Goal: Information Seeking & Learning: Learn about a topic

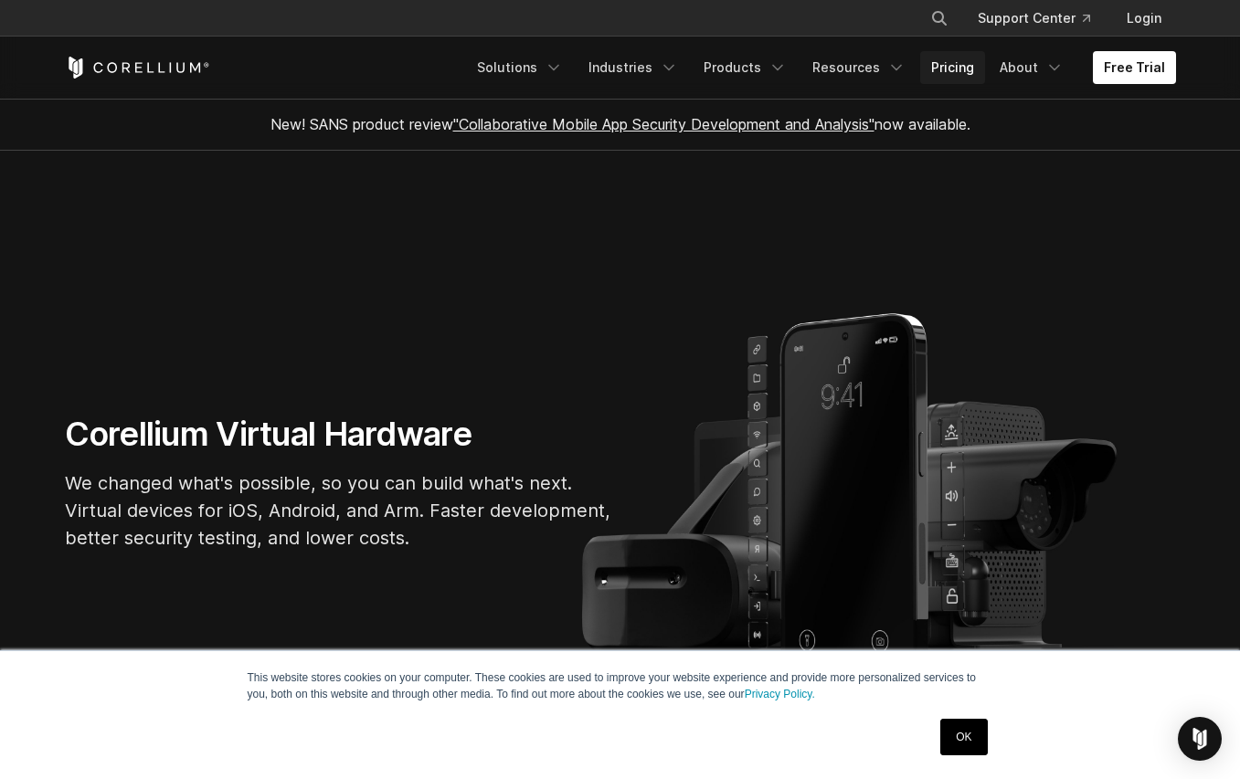
click at [958, 69] on link "Pricing" at bounding box center [952, 67] width 65 height 33
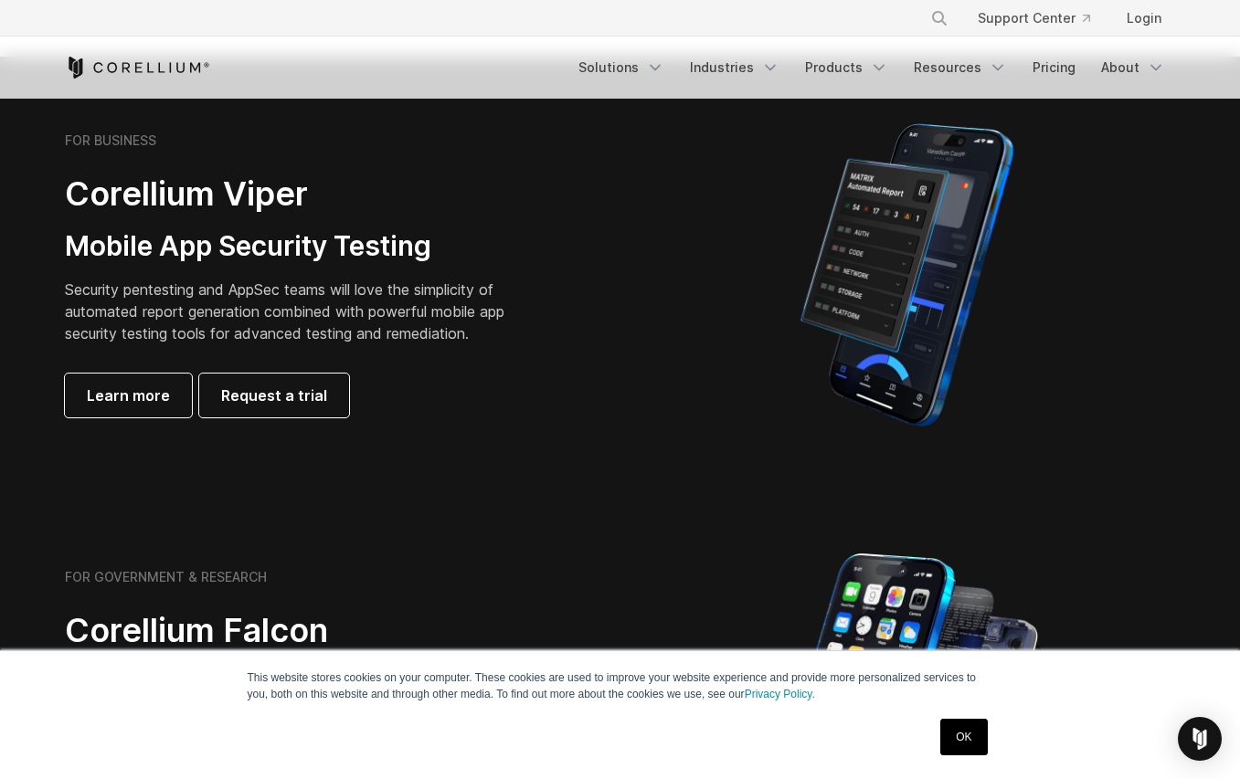
scroll to position [457, 0]
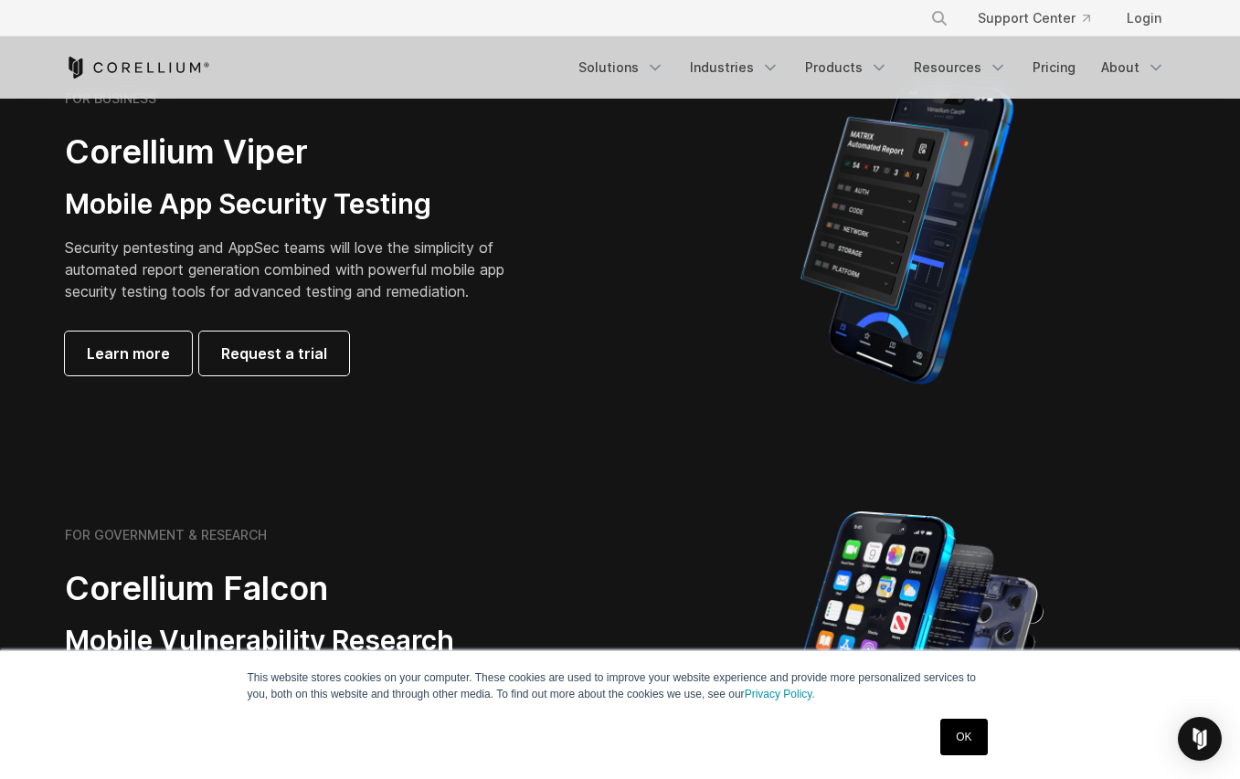
click at [969, 733] on link "OK" at bounding box center [963, 737] width 47 height 37
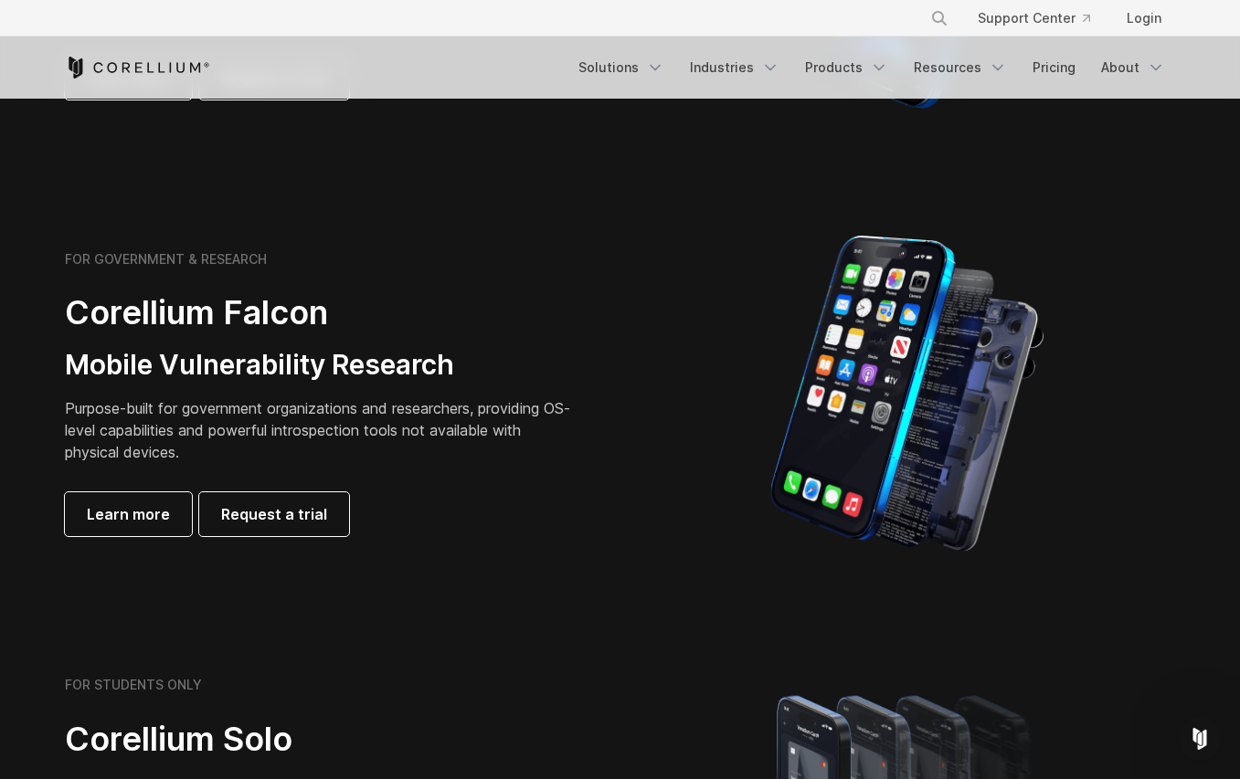
scroll to position [731, 0]
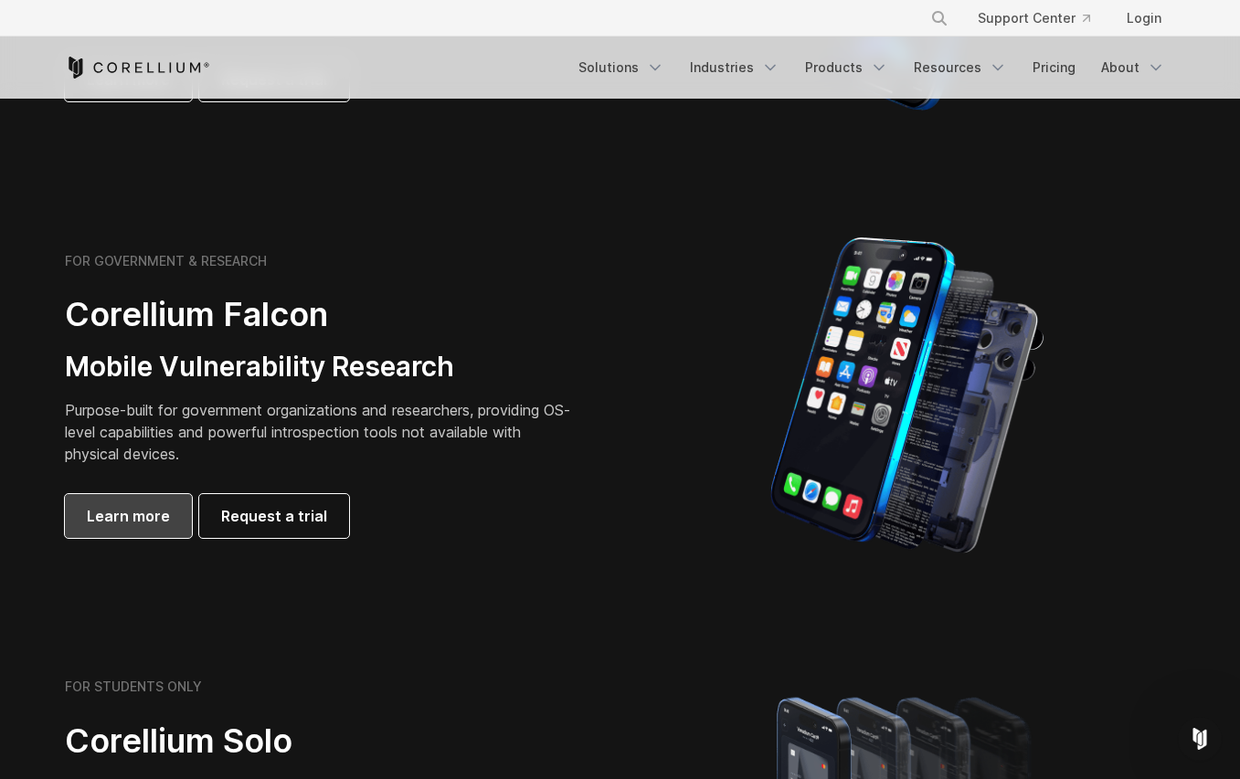
click at [136, 514] on span "Learn more" at bounding box center [128, 516] width 83 height 22
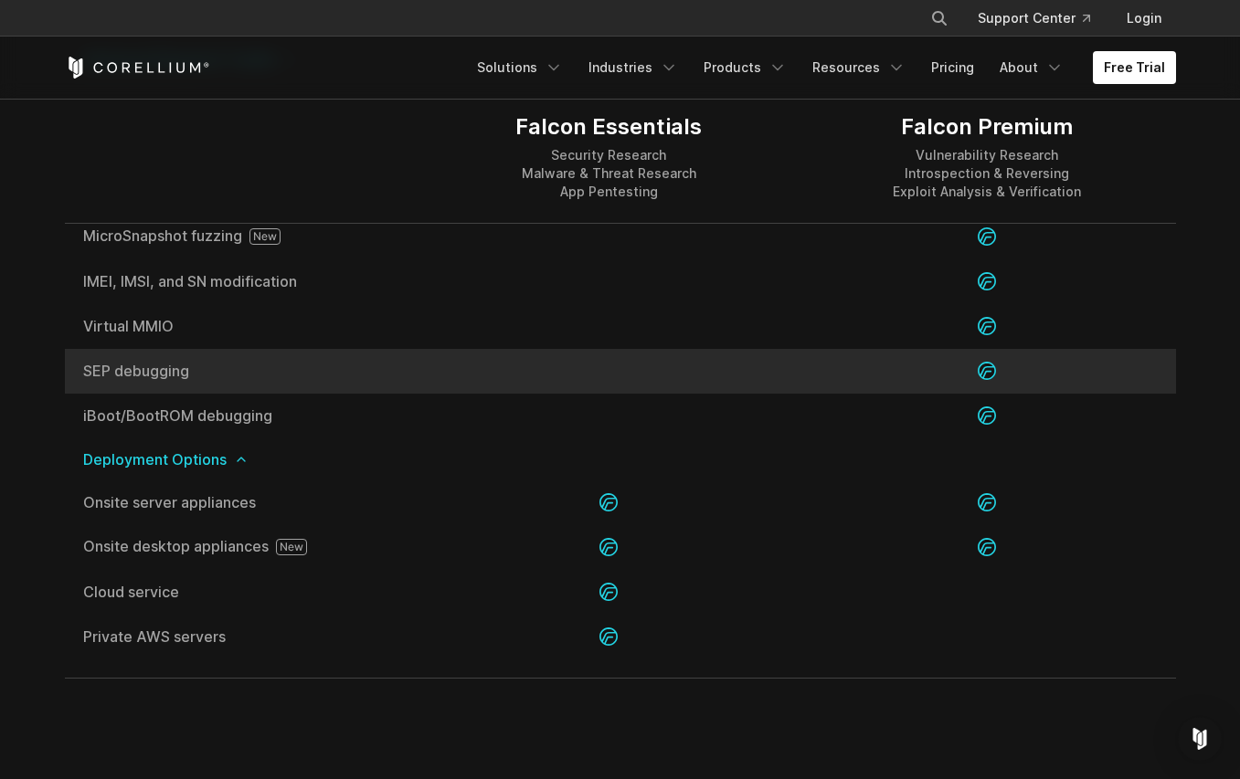
scroll to position [3838, 0]
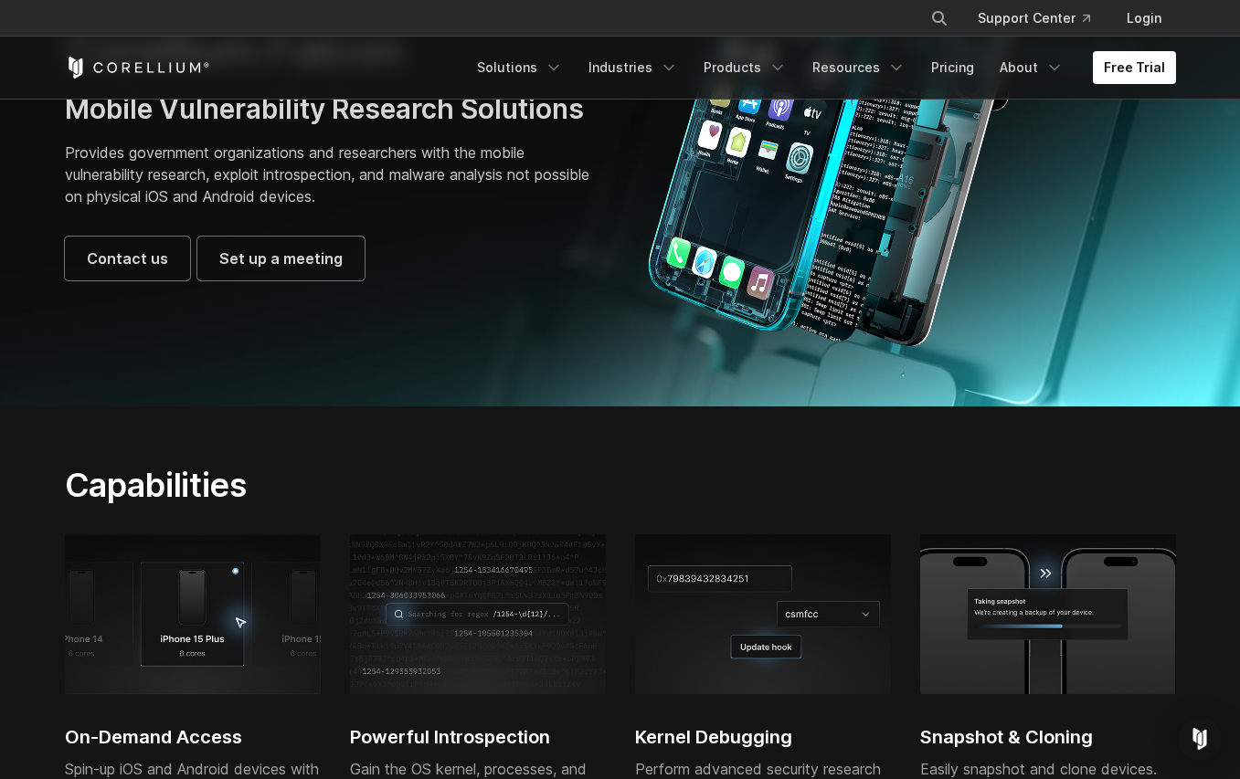
scroll to position [0, 0]
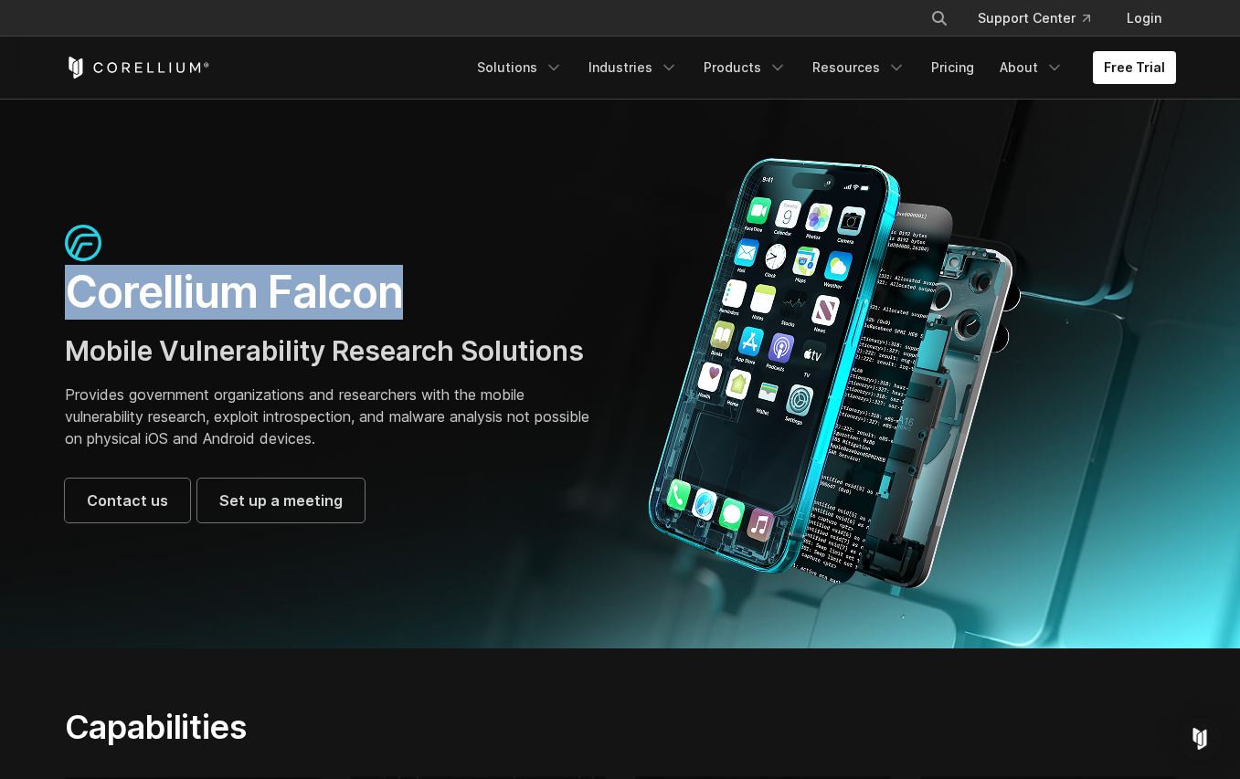
drag, startPoint x: 415, startPoint y: 298, endPoint x: 67, endPoint y: 291, distance: 348.2
click at [67, 291] on h1 "Corellium Falcon" at bounding box center [333, 292] width 537 height 55
copy h1 "Corellium Falcon"
